Goal: Navigation & Orientation: Go to known website

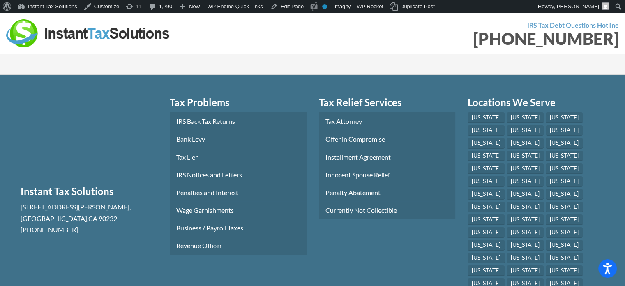
scroll to position [2976, 0]
